Goal: Contribute content

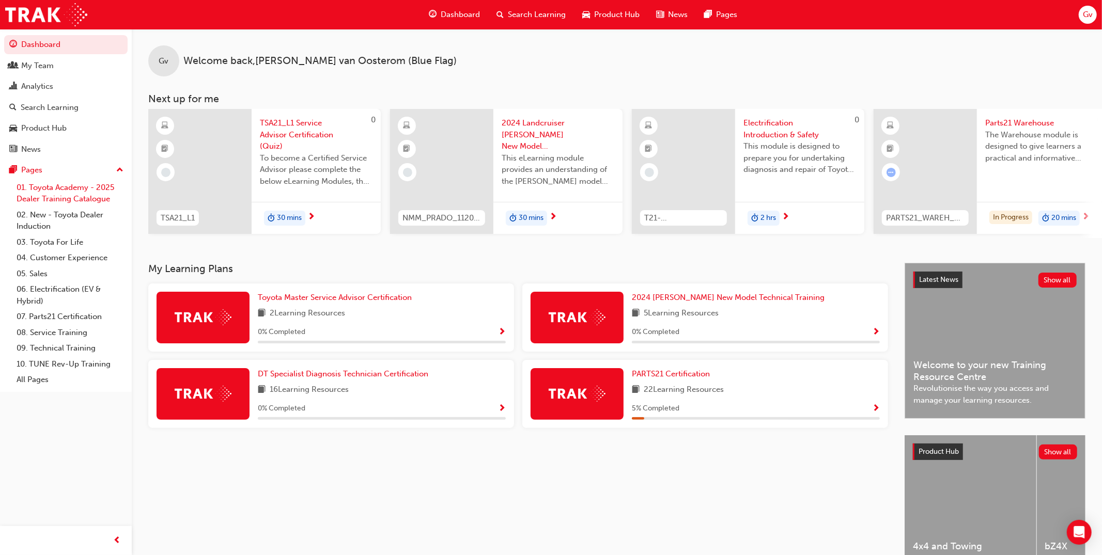
click at [75, 193] on link "01. Toyota Academy - 2025 Dealer Training Catalogue" at bounding box center [69, 193] width 115 height 27
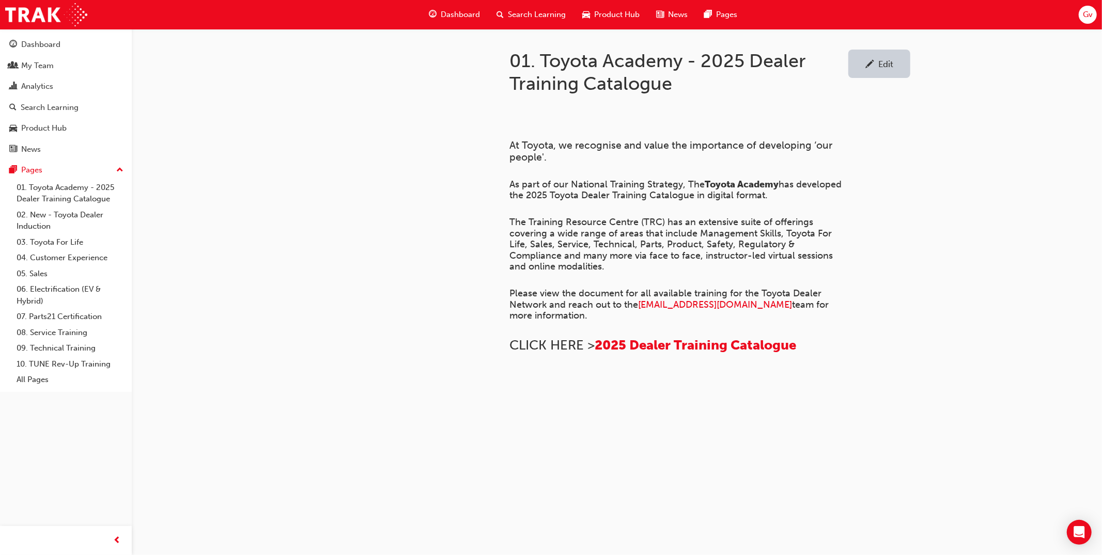
click at [871, 79] on div "Edit" at bounding box center [879, 74] width 62 height 49
click at [875, 72] on link "Edit" at bounding box center [879, 64] width 62 height 28
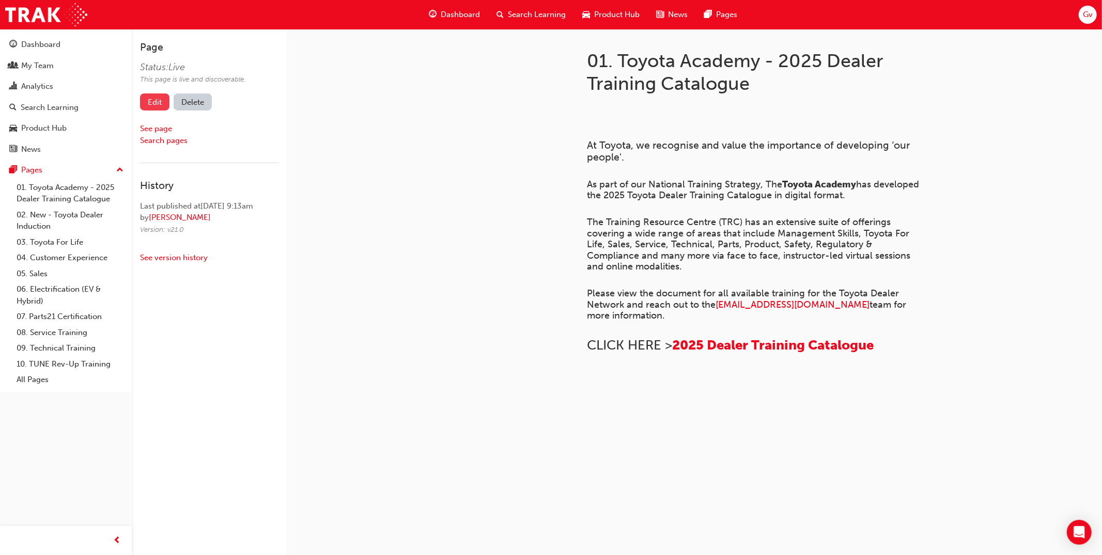
click at [155, 94] on link "Edit" at bounding box center [154, 102] width 29 height 17
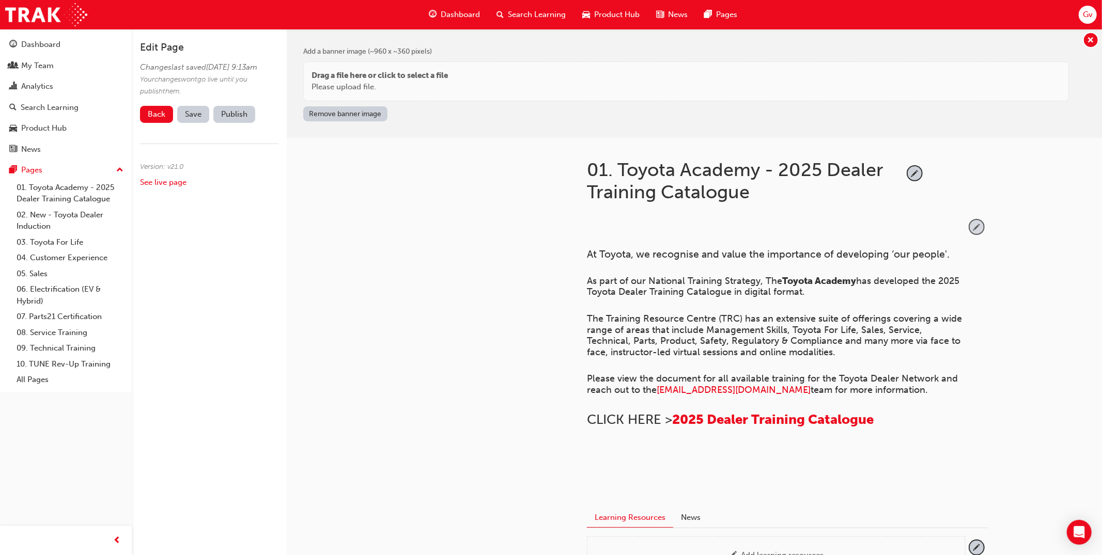
click at [979, 227] on span "pencil-icon" at bounding box center [977, 227] width 14 height 14
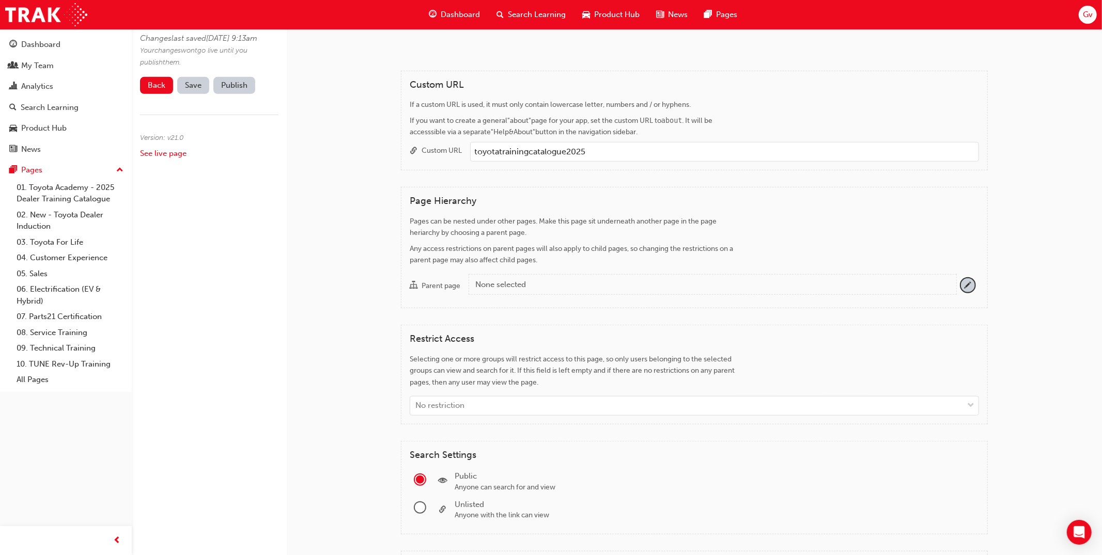
scroll to position [431, 0]
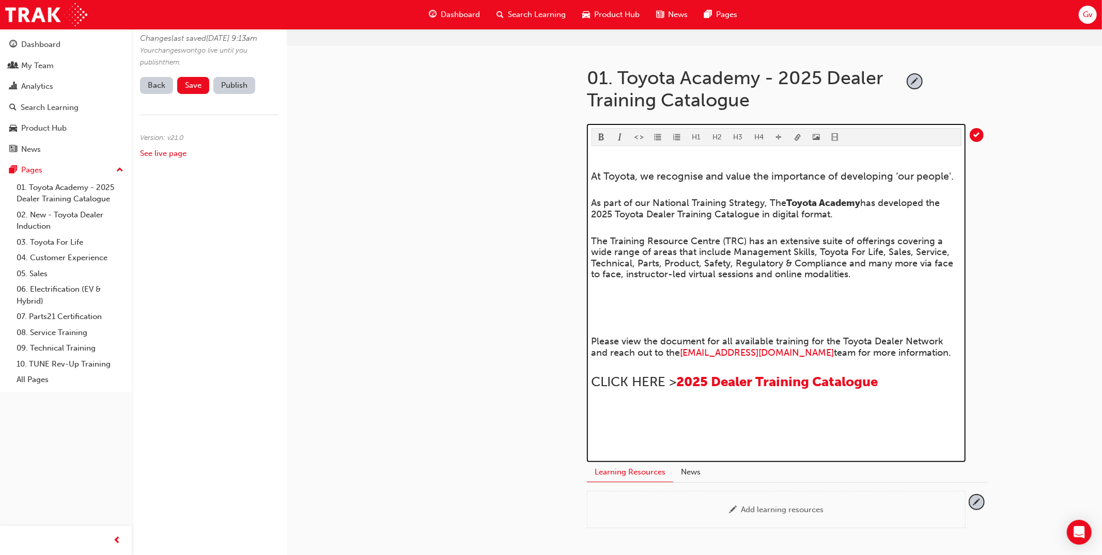
scroll to position [28, 0]
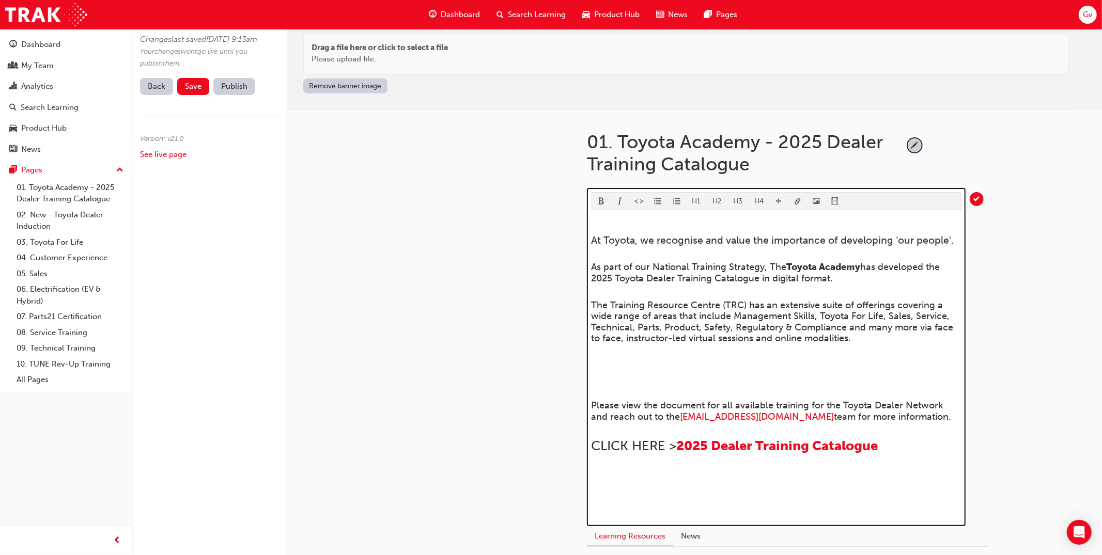
click at [836, 199] on span "video-icon" at bounding box center [835, 202] width 7 height 9
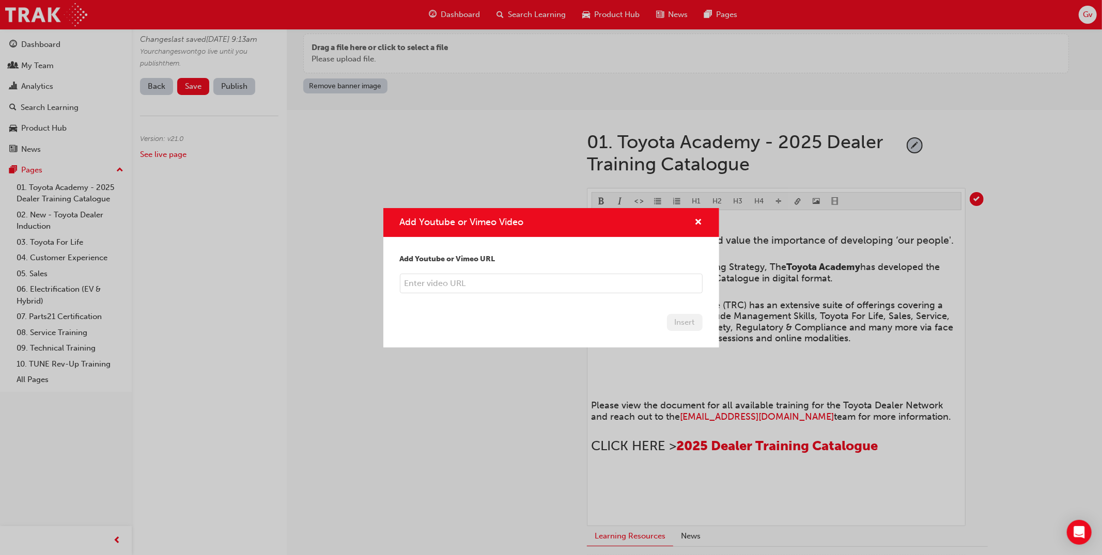
click at [502, 287] on input "Add Youtube or Vimeo Video" at bounding box center [551, 284] width 303 height 20
paste input "[URL][DOMAIN_NAME]"
type input "[URL][DOMAIN_NAME]"
click at [602, 286] on input "[URL][DOMAIN_NAME]" at bounding box center [551, 284] width 303 height 20
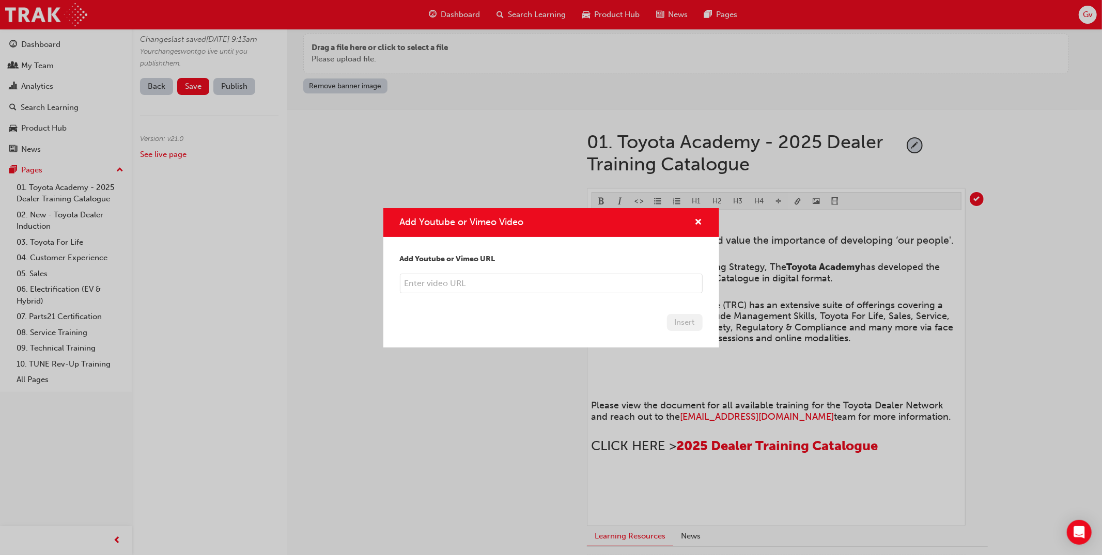
paste input "[URL][DOMAIN_NAME]"
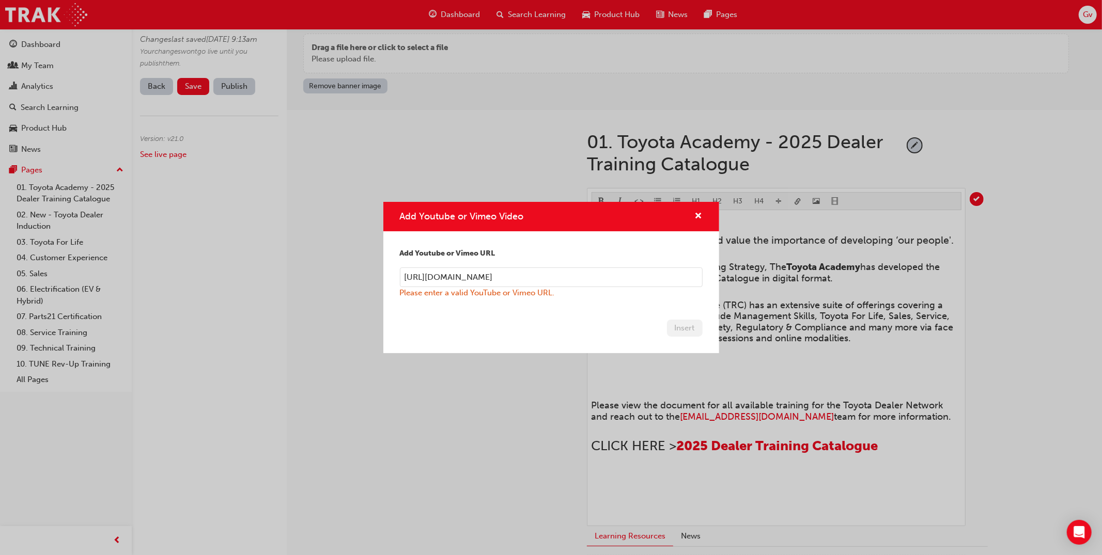
click at [613, 277] on input "[URL][DOMAIN_NAME]" at bounding box center [551, 278] width 303 height 20
paste input "/f2b34513b8"
click at [636, 278] on input "[URL][DOMAIN_NAME]" at bounding box center [551, 278] width 303 height 20
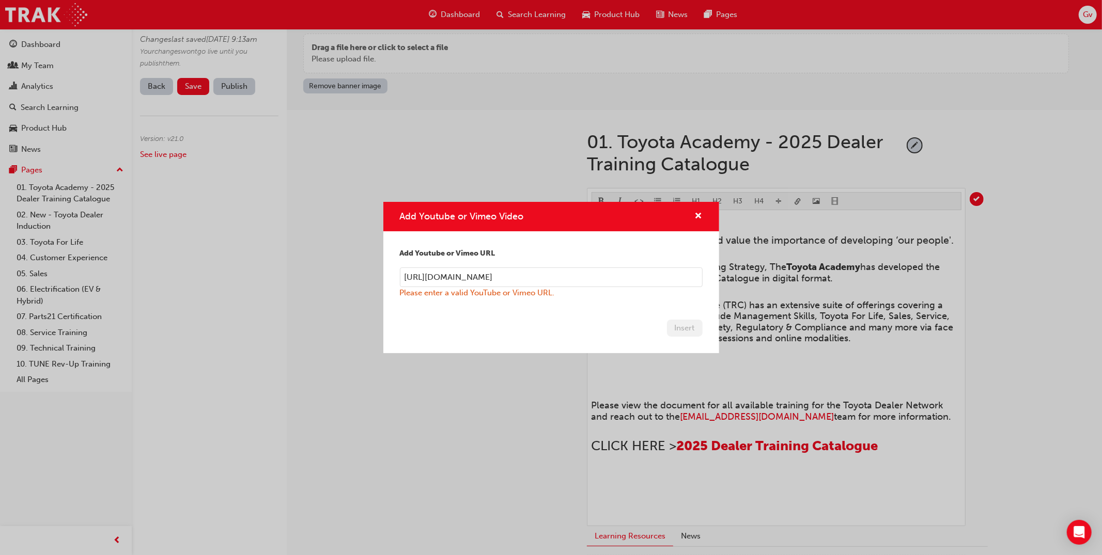
drag, startPoint x: 623, startPoint y: 277, endPoint x: 574, endPoint y: 279, distance: 48.1
click at [574, 279] on input "[URL][DOMAIN_NAME]" at bounding box center [551, 278] width 303 height 20
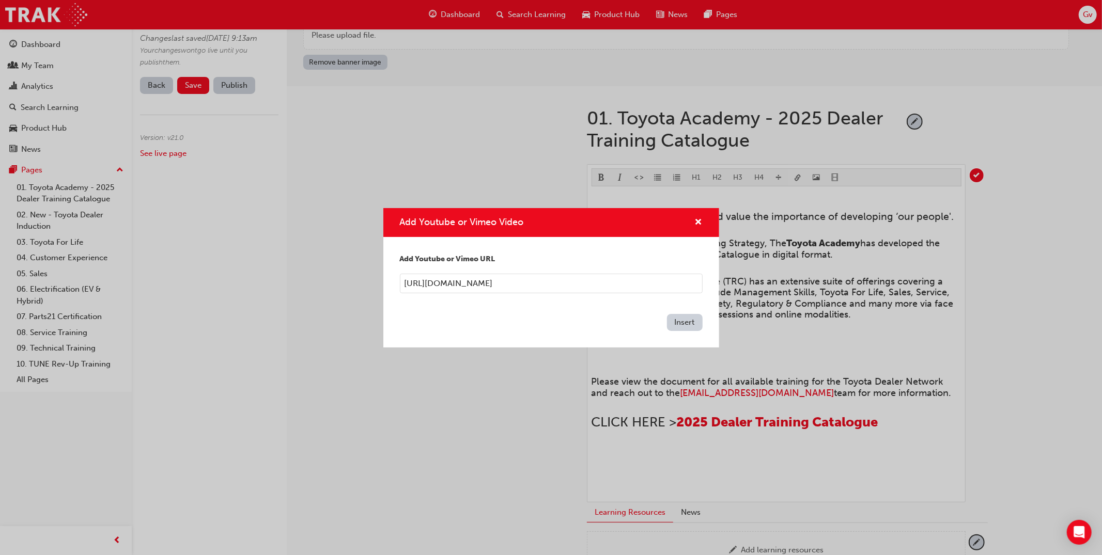
scroll to position [56, 0]
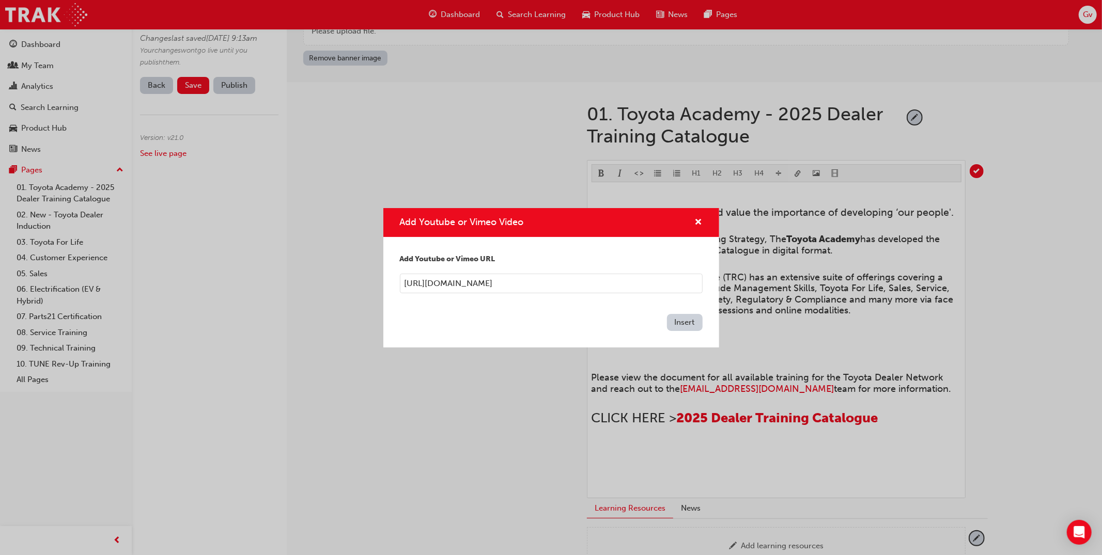
type input "[URL][DOMAIN_NAME]"
click at [685, 321] on button "Insert" at bounding box center [685, 322] width 36 height 17
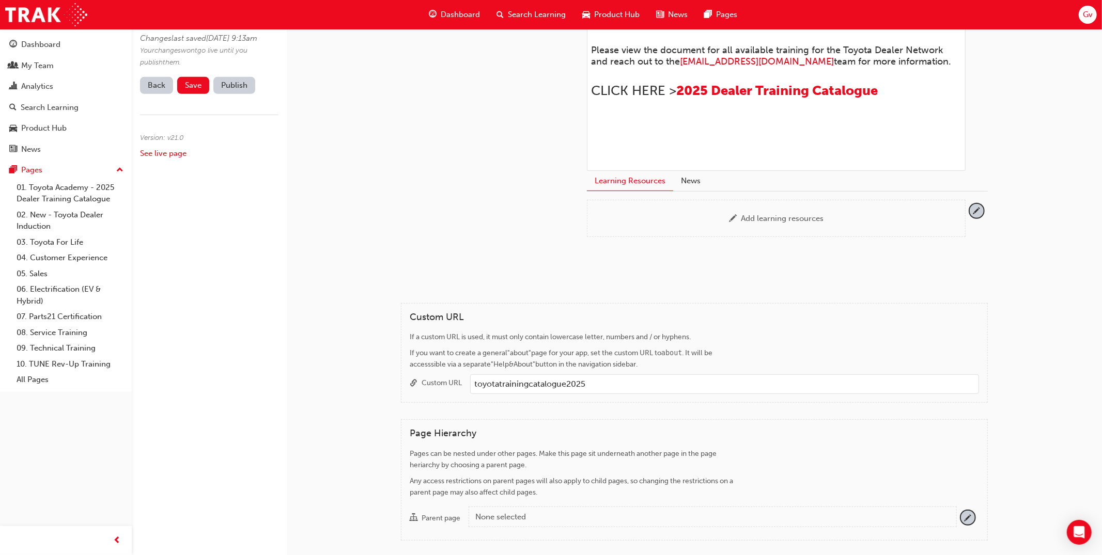
scroll to position [0, 0]
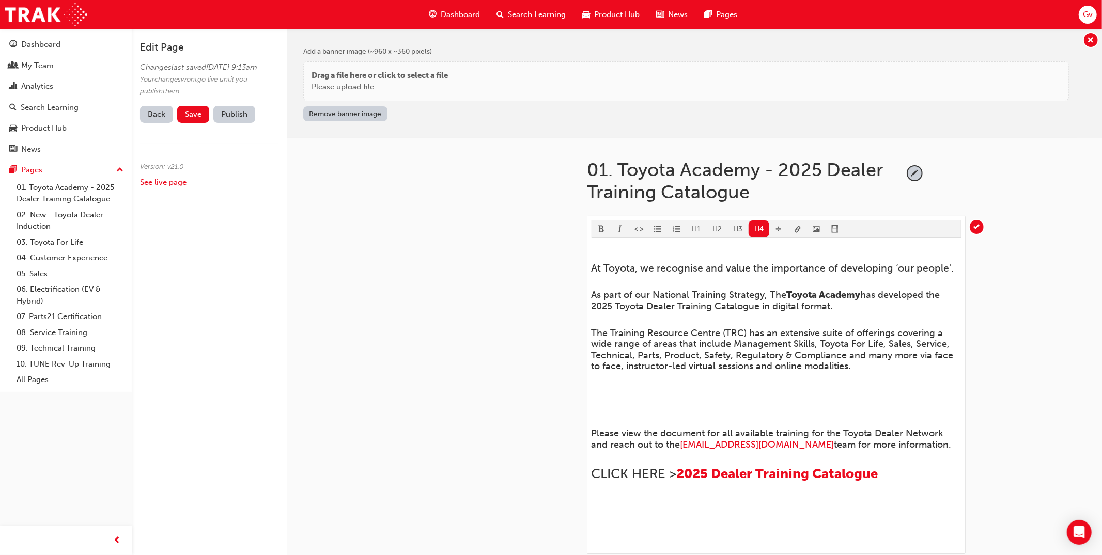
click at [163, 123] on link "Back" at bounding box center [156, 114] width 33 height 17
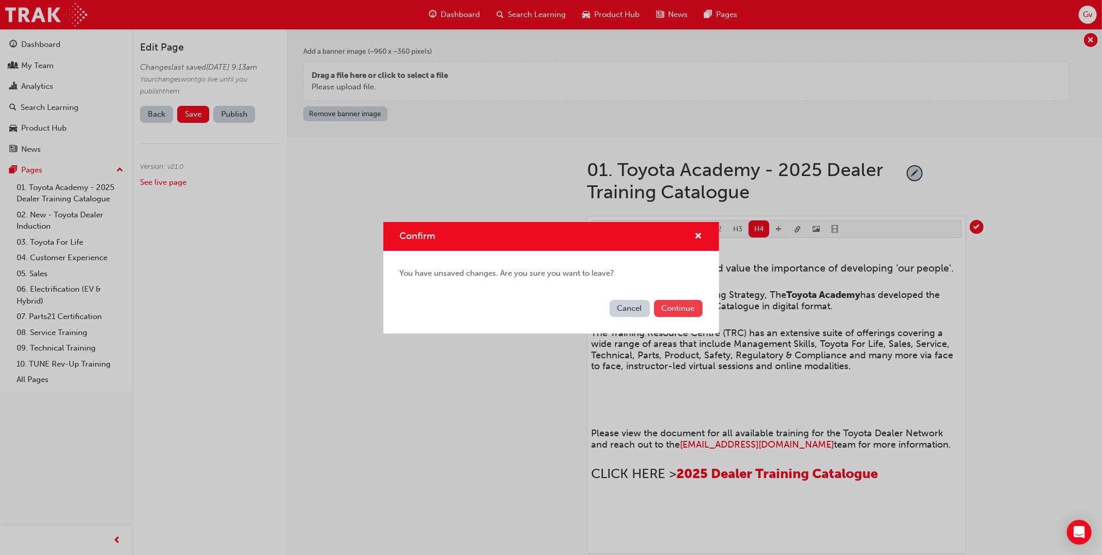
click at [670, 306] on button "Continue" at bounding box center [678, 308] width 49 height 17
